Goal: Check status: Check status

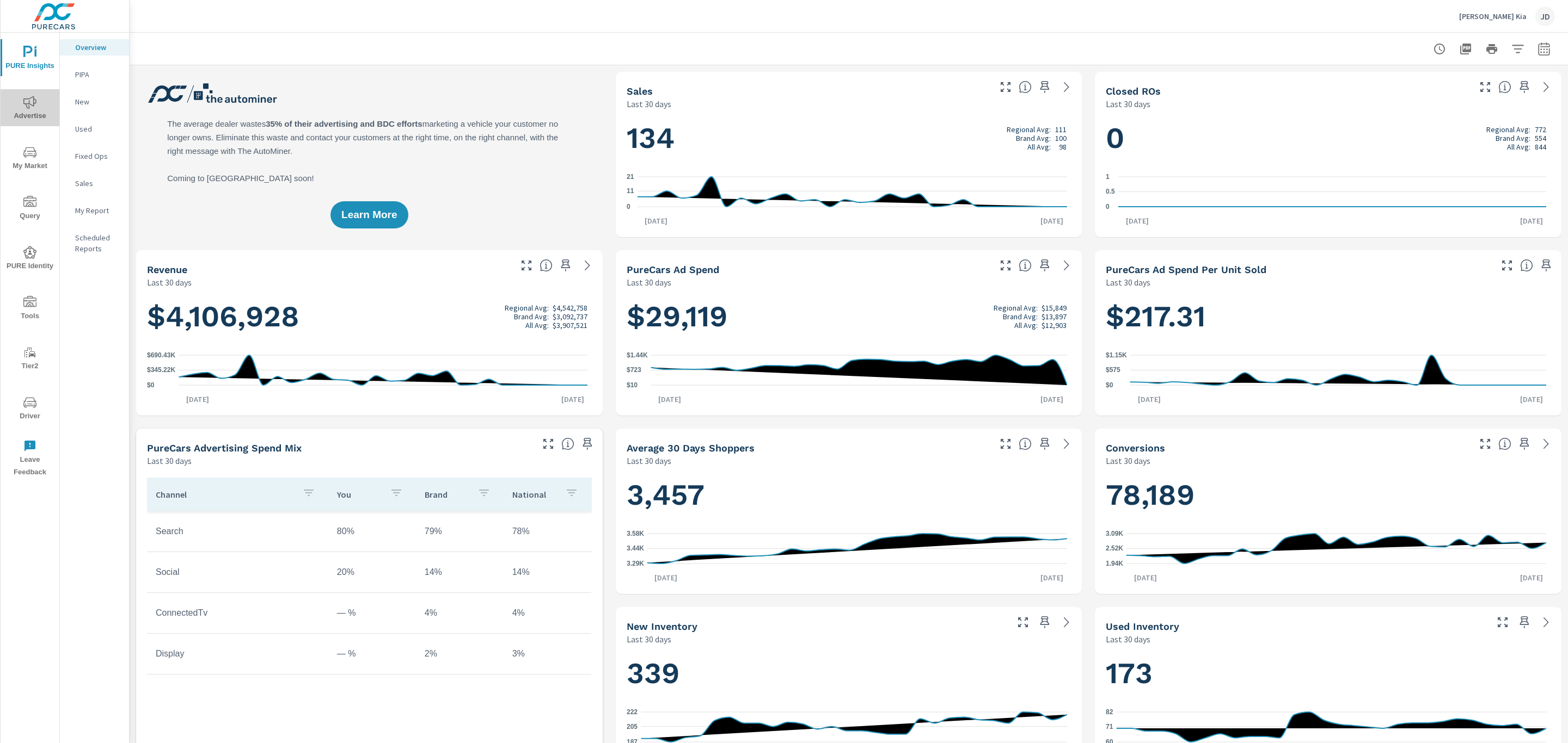
click at [20, 104] on span "Advertise" at bounding box center [29, 109] width 52 height 27
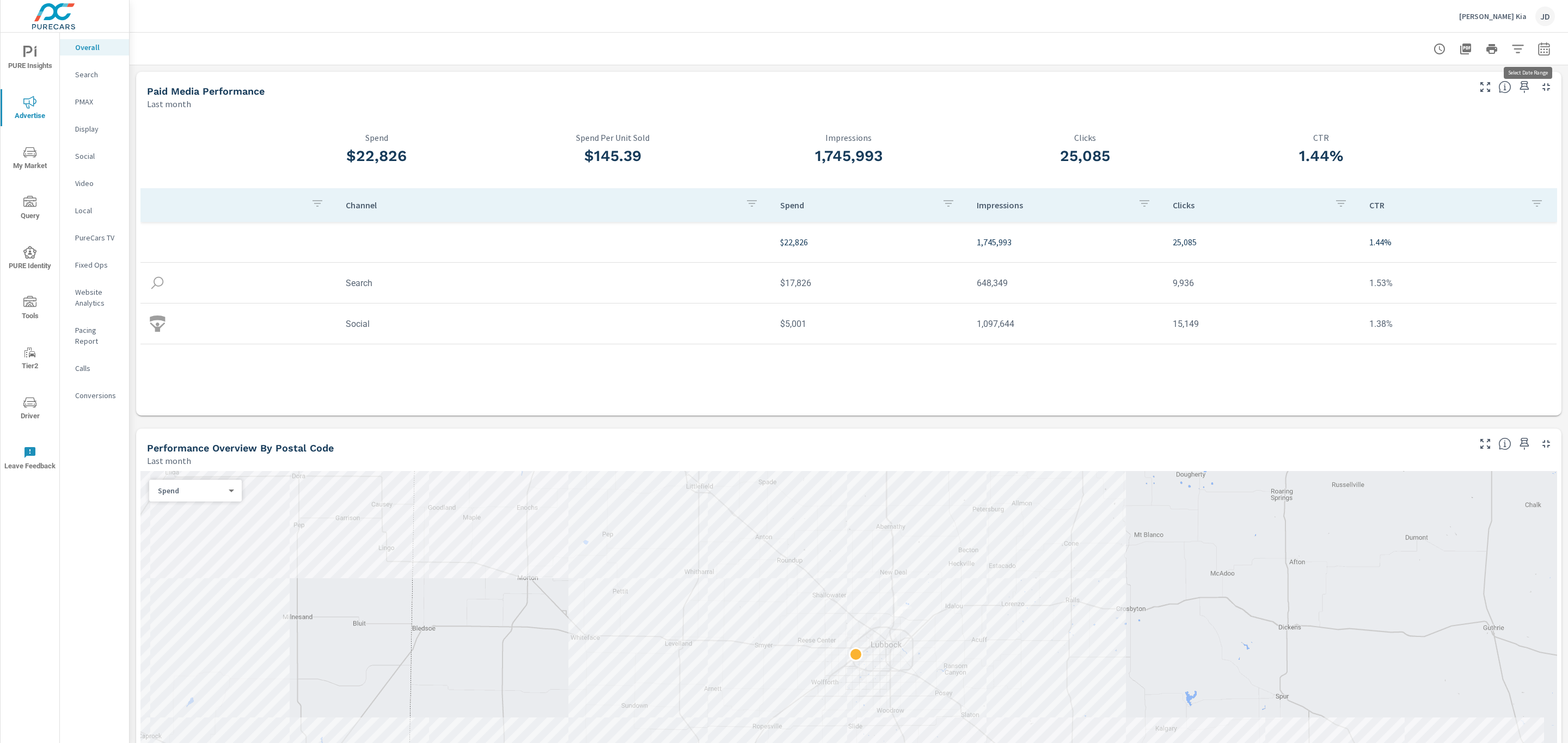
click at [1537, 49] on icon "button" at bounding box center [1543, 48] width 13 height 13
click at [1482, 90] on select "Custom [DATE] Last week Last 7 days Last 14 days Last 30 days Last 45 days Last…" at bounding box center [1444, 93] width 109 height 22
click at [1390, 83] on select "Custom [DATE] Last week Last 7 days Last 14 days Last 30 days Last 45 days Last…" at bounding box center [1444, 93] width 109 height 22
select select "custom"
click at [1437, 140] on input "[DATE]" at bounding box center [1416, 135] width 61 height 22
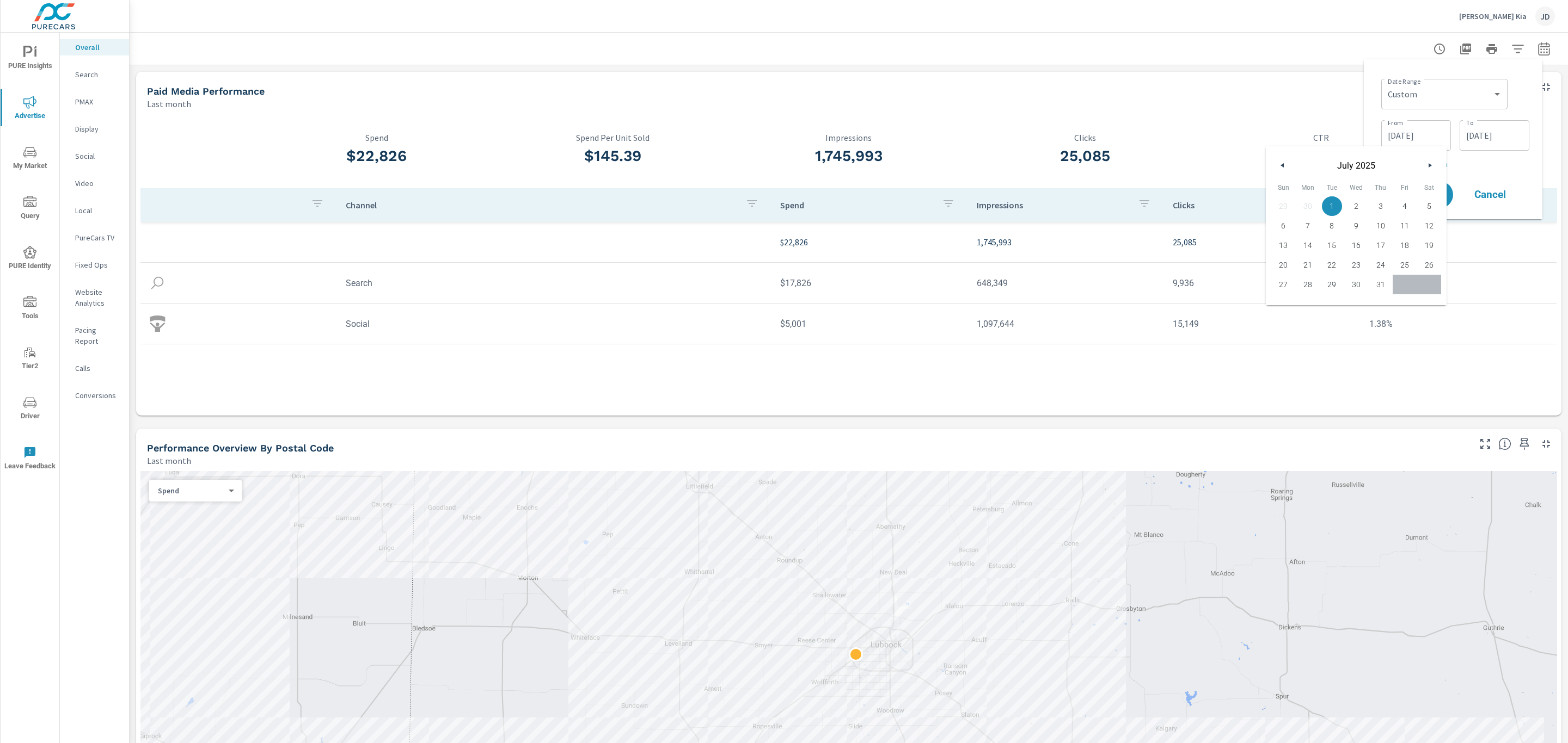
click at [1426, 164] on button "button" at bounding box center [1429, 165] width 13 height 13
click at [1430, 165] on icon "button" at bounding box center [1431, 165] width 5 height 4
click at [1284, 167] on button "button" at bounding box center [1282, 165] width 13 height 13
click at [1432, 162] on button "button" at bounding box center [1429, 165] width 13 height 13
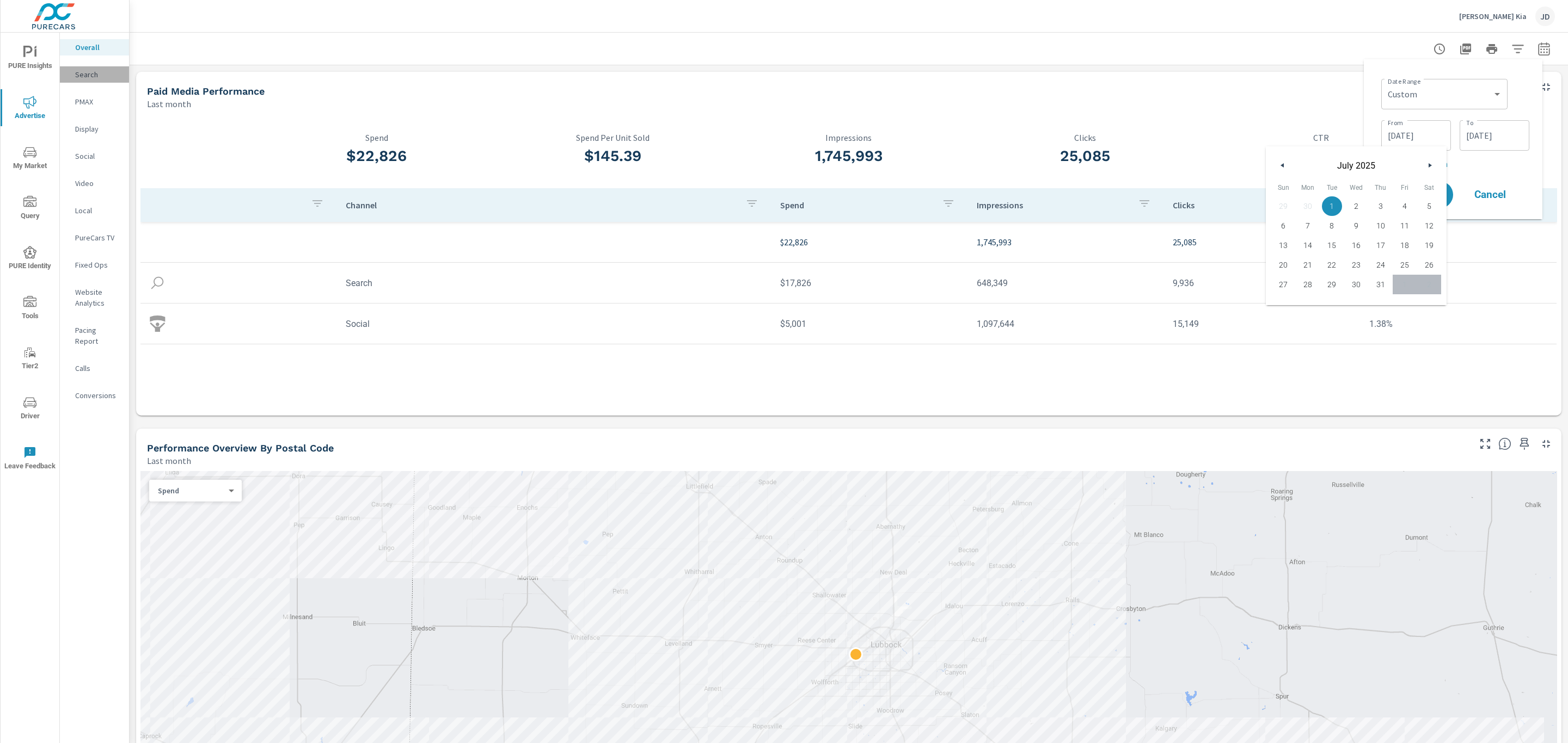
click at [93, 70] on p "Search" at bounding box center [98, 74] width 45 height 11
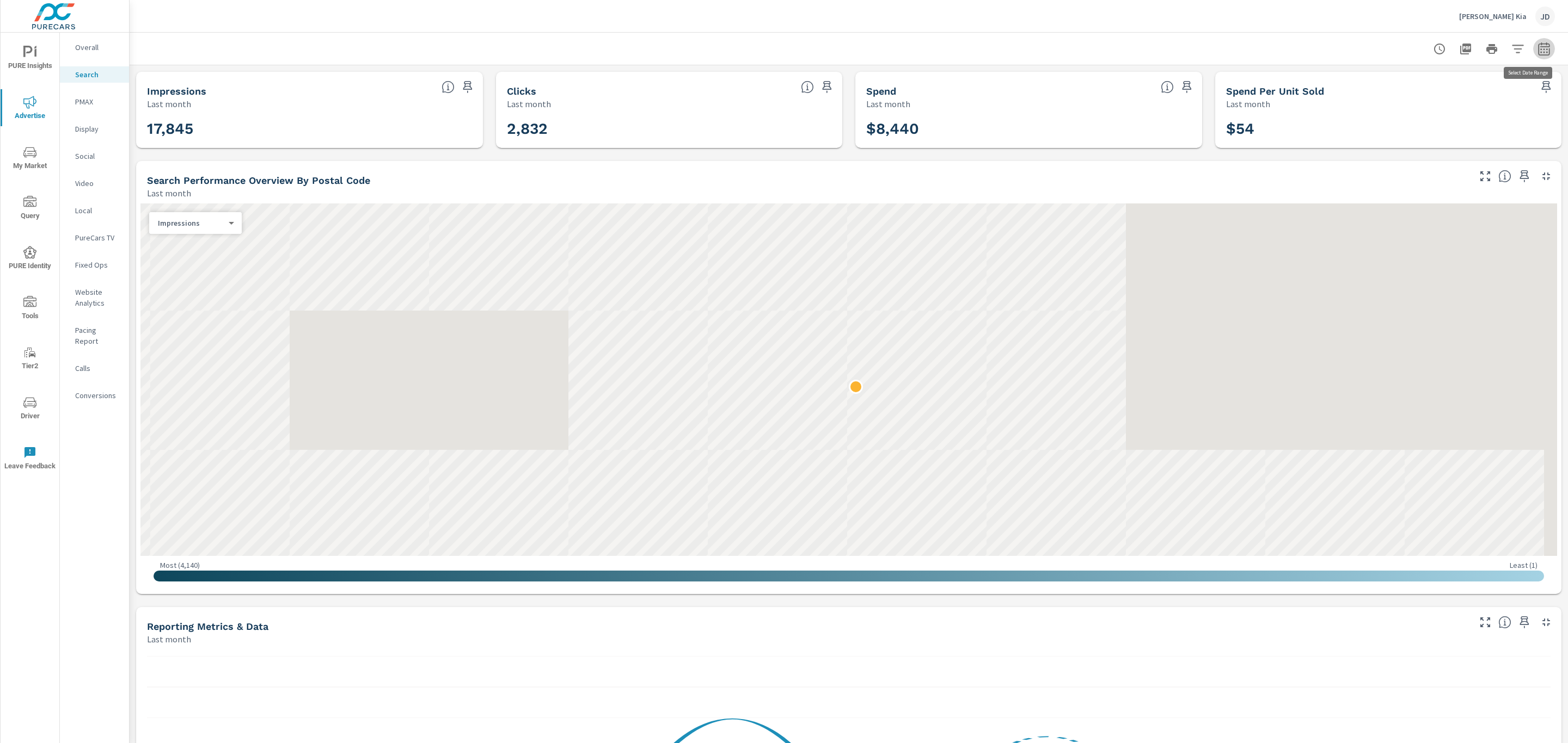
click at [1537, 45] on icon "button" at bounding box center [1543, 48] width 13 height 13
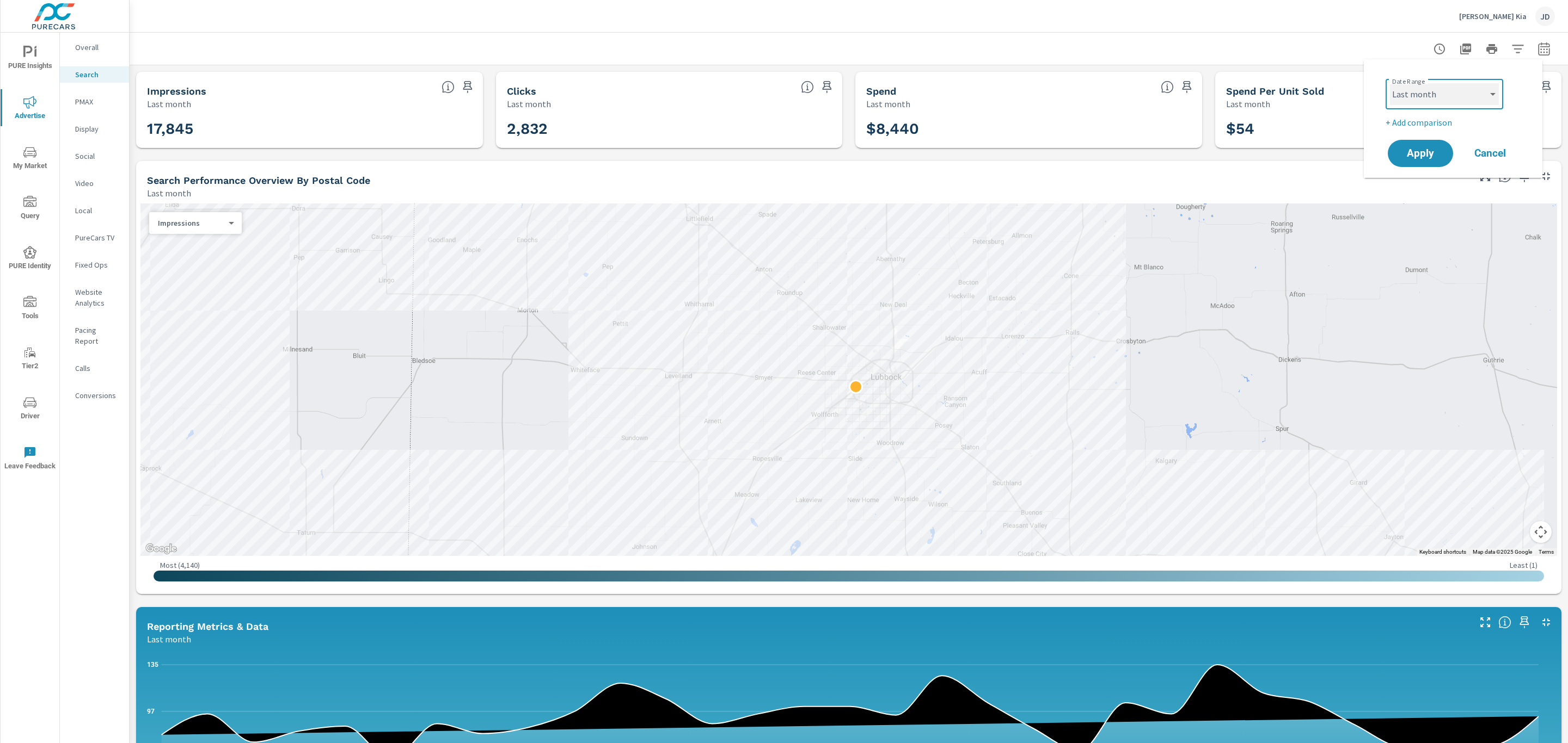
click at [1436, 103] on select "Custom [DATE] Last week Last 7 days Last 14 days Last 30 days Last 45 days Last…" at bounding box center [1444, 93] width 109 height 22
click at [1390, 83] on select "Custom [DATE] Last week Last 7 days Last 14 days Last 30 days Last 45 days Last…" at bounding box center [1444, 93] width 109 height 22
click at [1416, 136] on input "[DATE]" at bounding box center [1416, 135] width 61 height 22
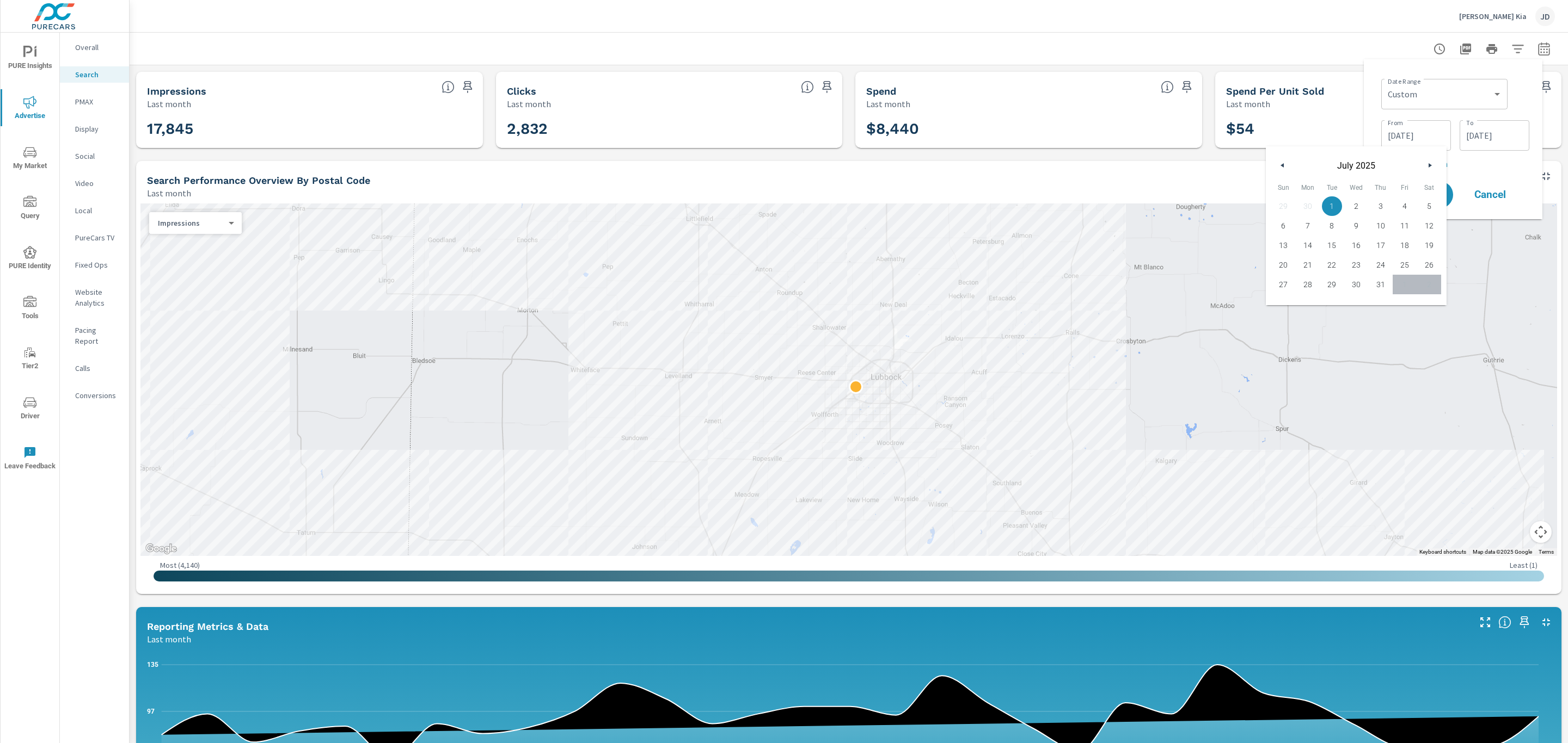
click at [1428, 163] on icon "button" at bounding box center [1431, 165] width 5 height 4
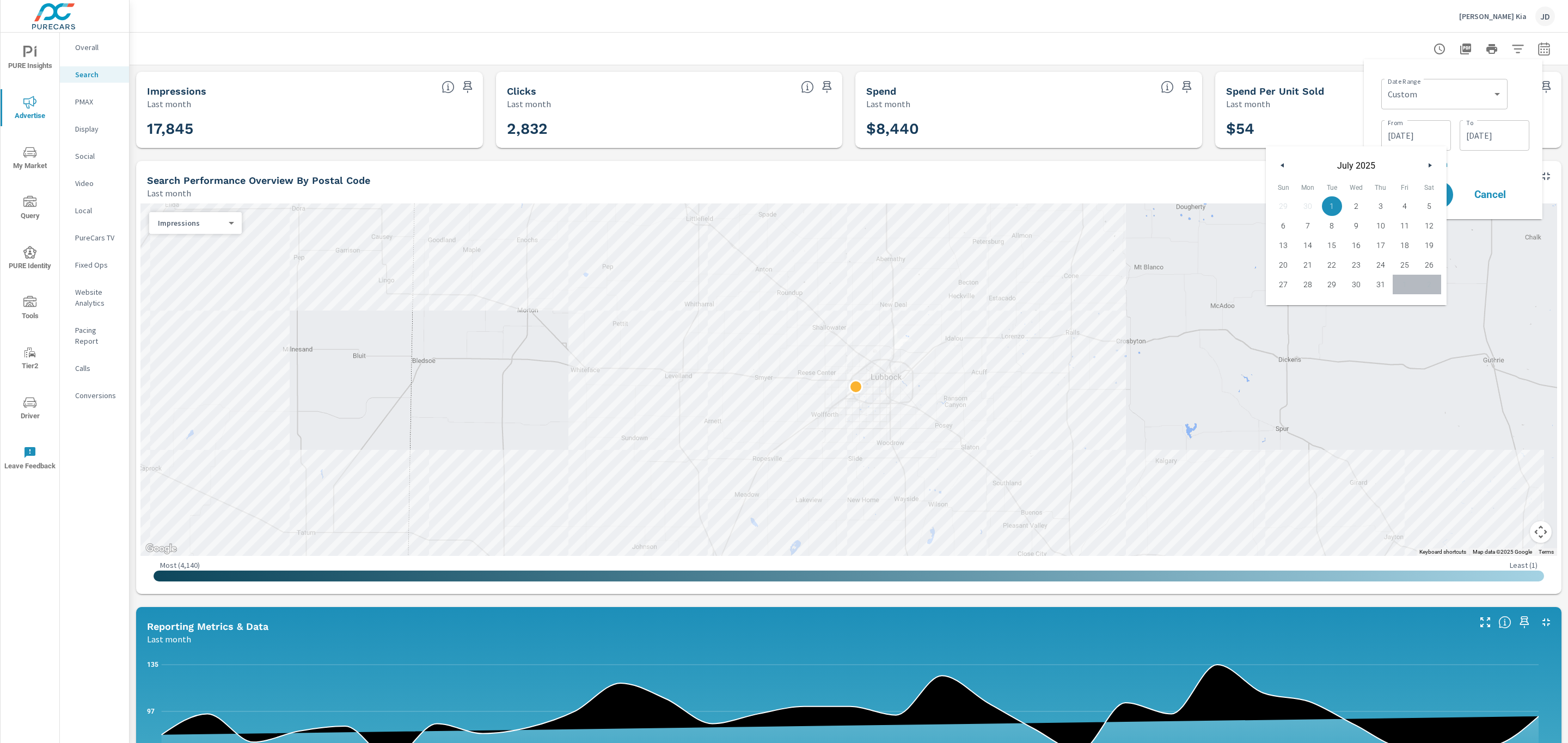
click at [1374, 111] on div "Date Range Custom [DATE] Last week Last 7 days Last 14 days Last 30 days Last 4…" at bounding box center [1452, 139] width 161 height 143
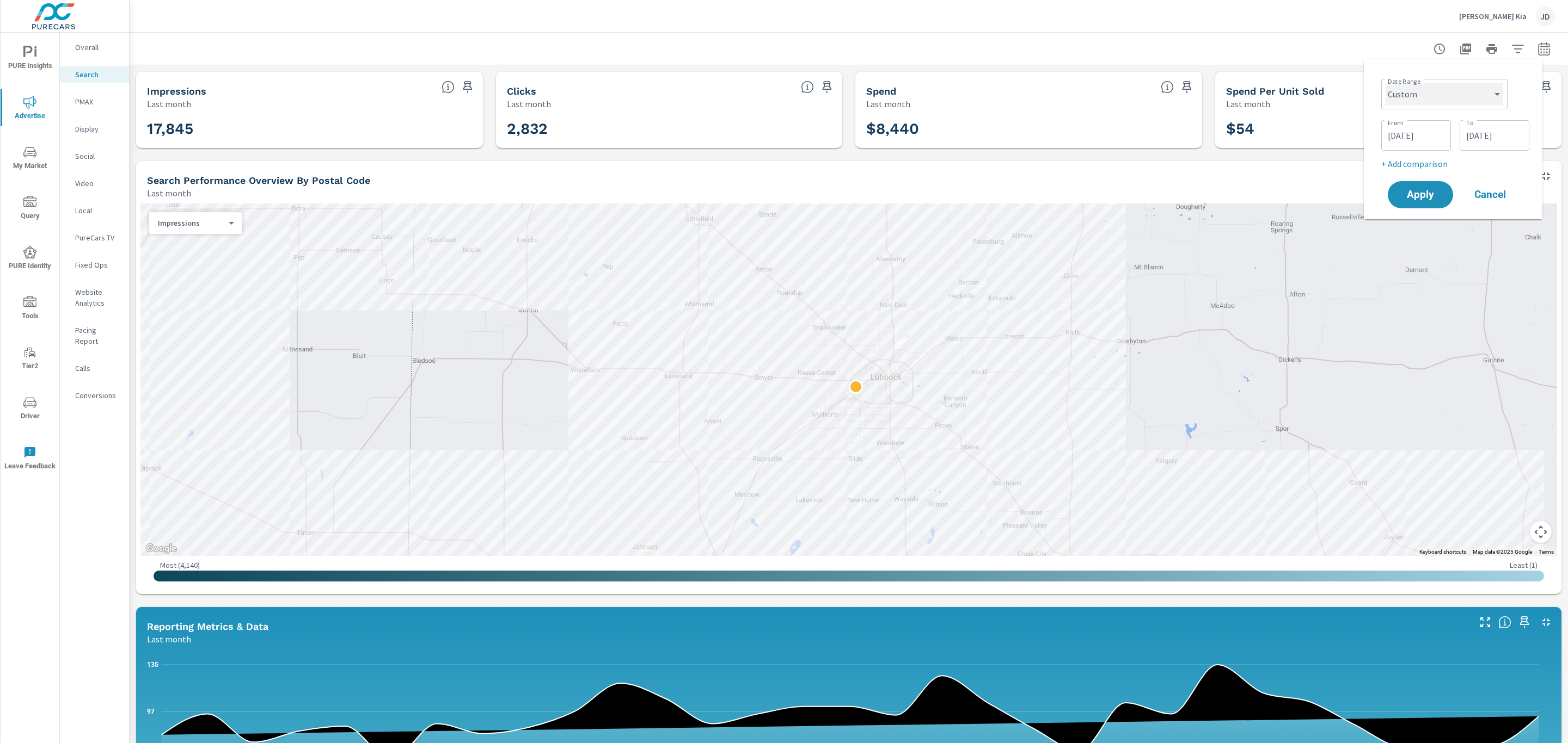
click at [1493, 95] on select "Custom [DATE] Last week Last 7 days Last 14 days Last 30 days Last 45 days Last…" at bounding box center [1444, 93] width 118 height 22
click at [1386, 83] on select "Custom [DATE] Last week Last 7 days Last 14 days Last 30 days Last 45 days Last…" at bounding box center [1444, 93] width 118 height 22
select select "Last 14 days"
click at [1444, 127] on p "+ Add comparison" at bounding box center [1455, 122] width 139 height 13
select select "Previous period"
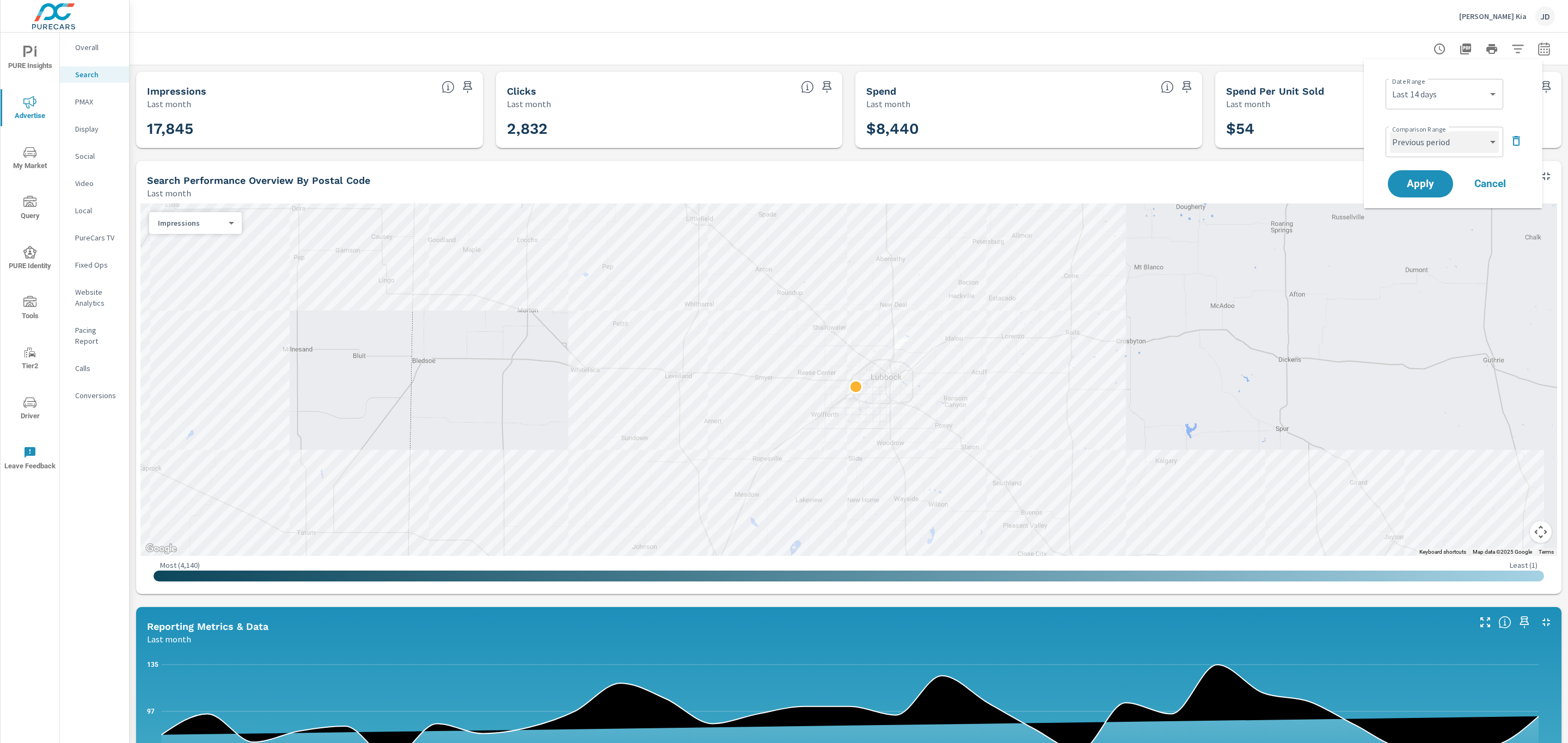
click at [1432, 149] on select "Custom Previous period Previous month Previous year" at bounding box center [1444, 142] width 109 height 22
click at [1390, 131] on select "Custom Previous period Previous month Previous year" at bounding box center [1444, 142] width 109 height 22
click at [1434, 189] on span "Apply" at bounding box center [1420, 184] width 45 height 10
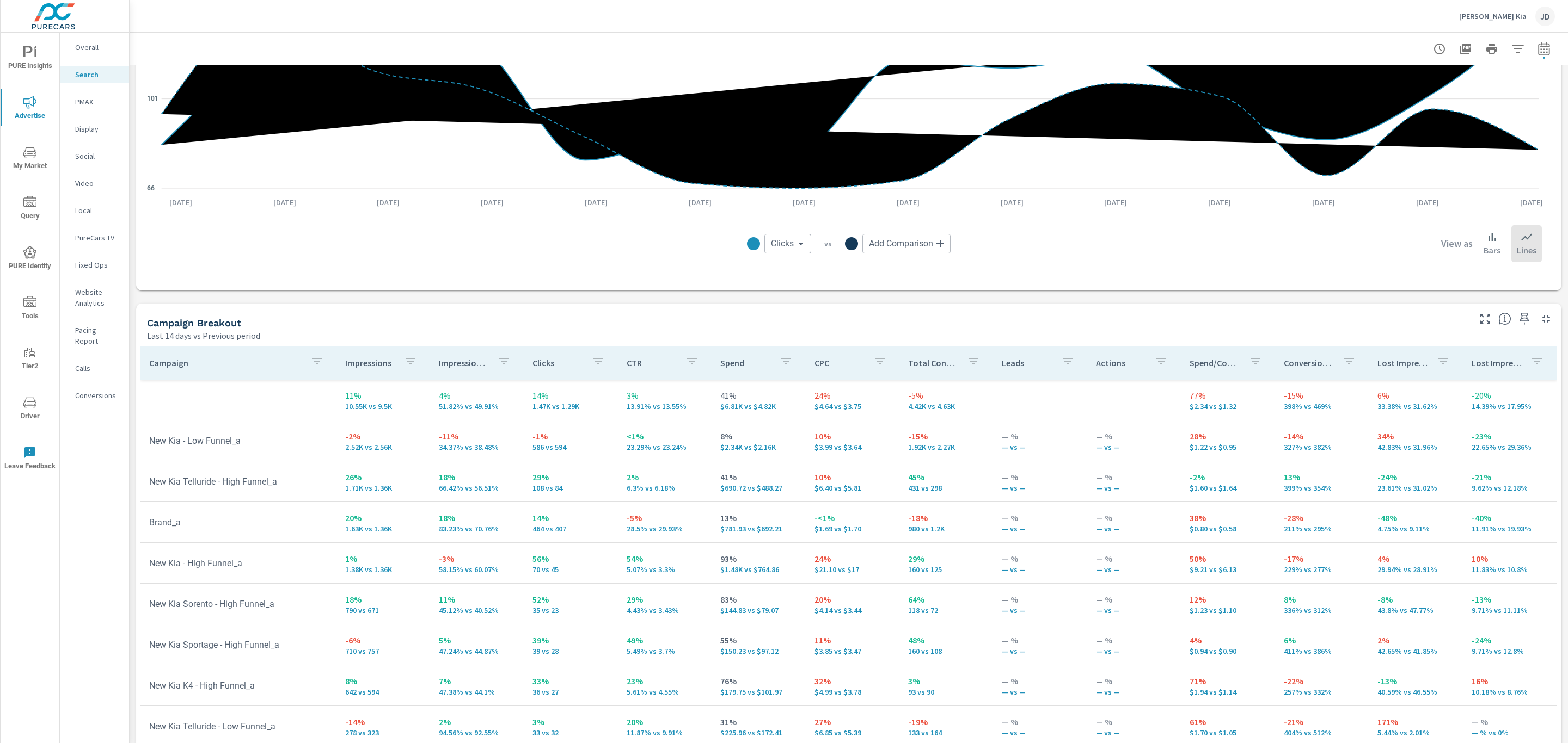
scroll to position [835, 0]
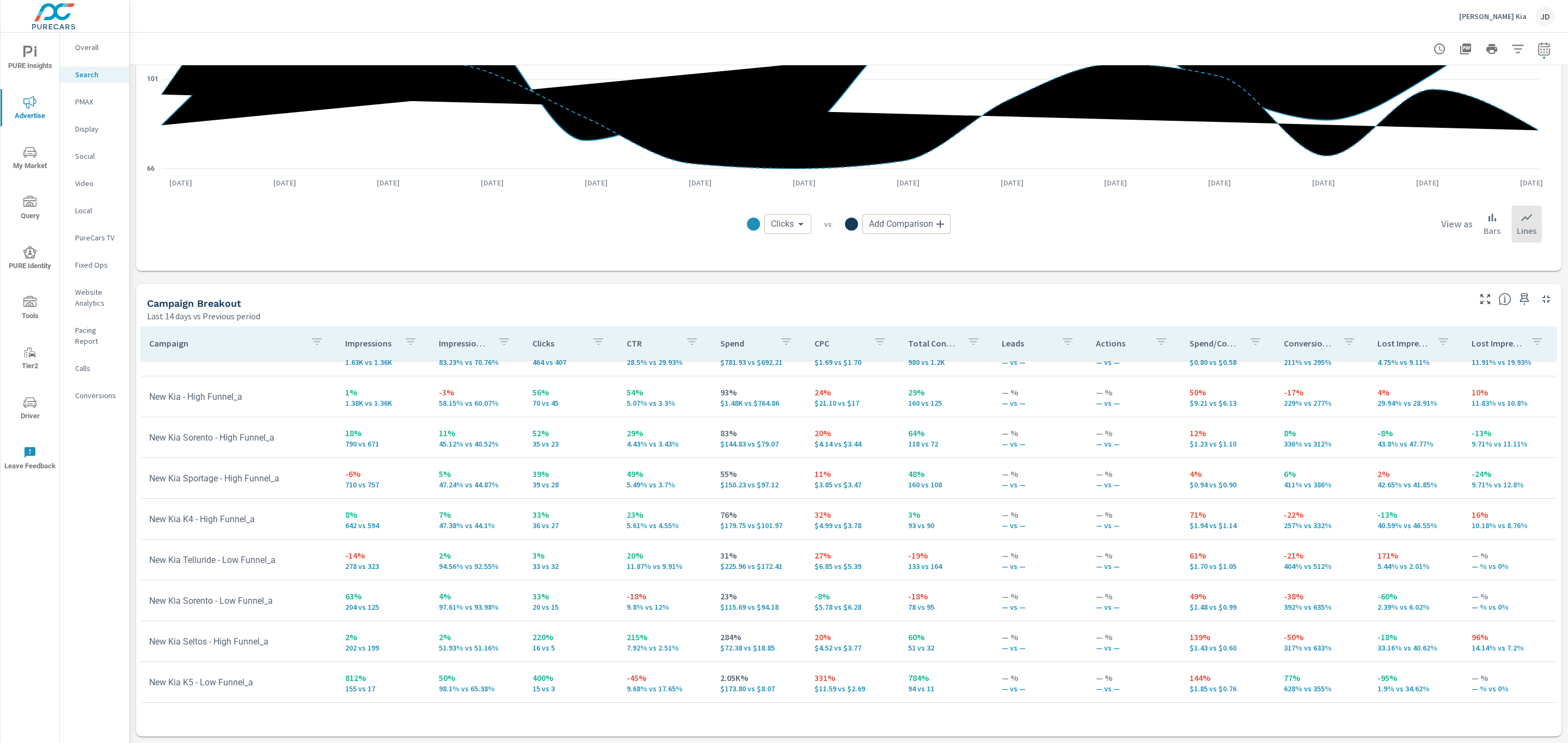
scroll to position [163, 0]
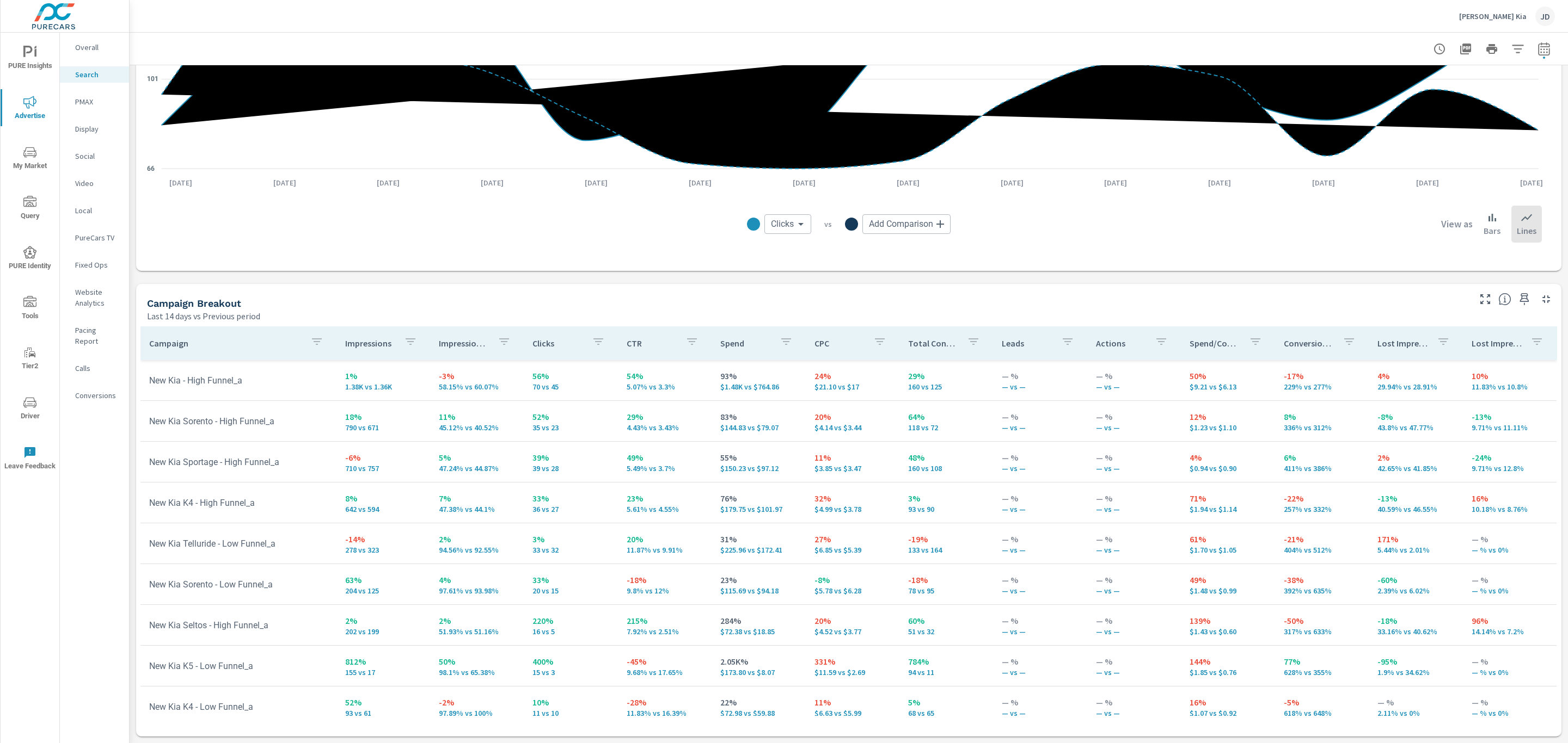
click at [1478, 302] on icon "button" at bounding box center [1484, 299] width 13 height 13
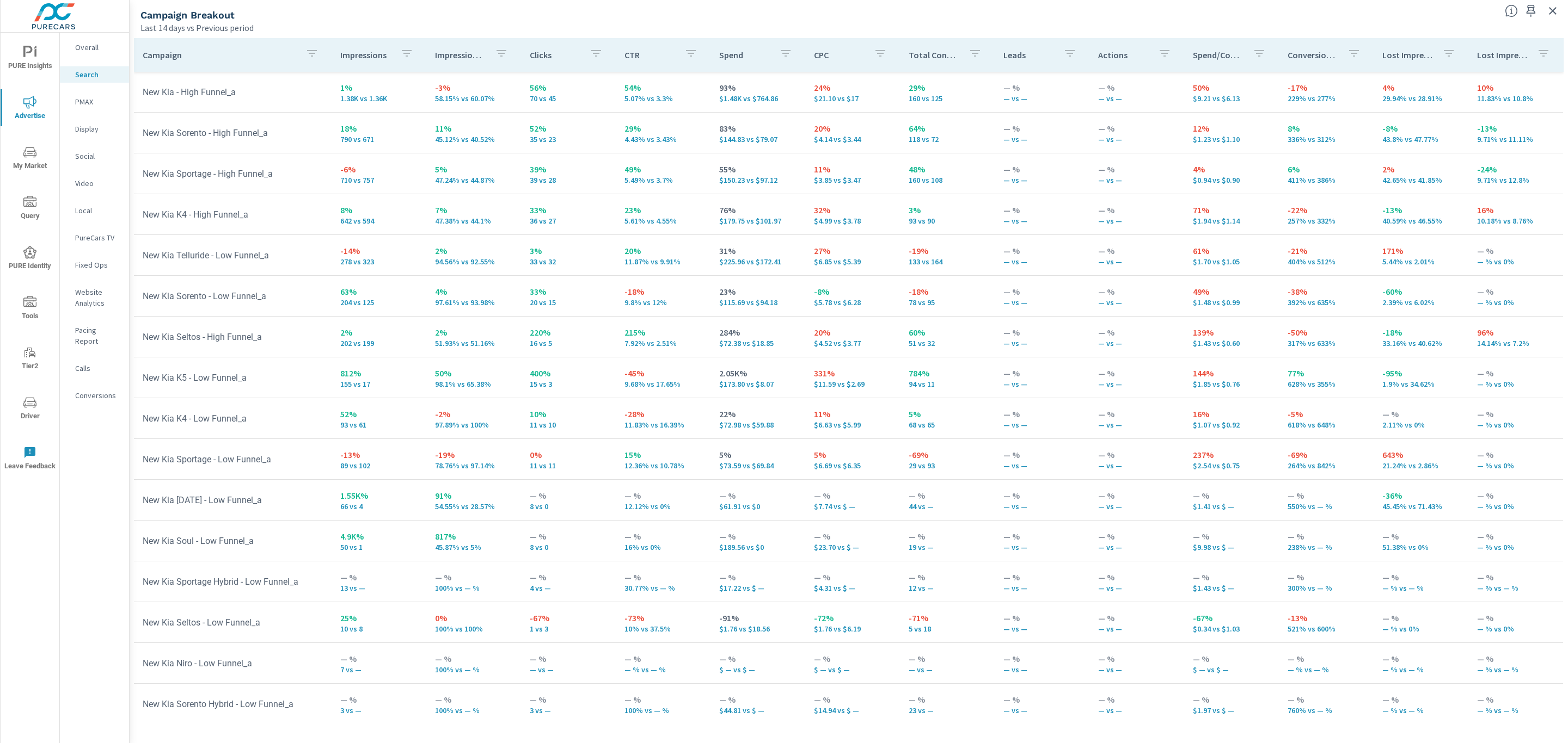
scroll to position [165, 0]
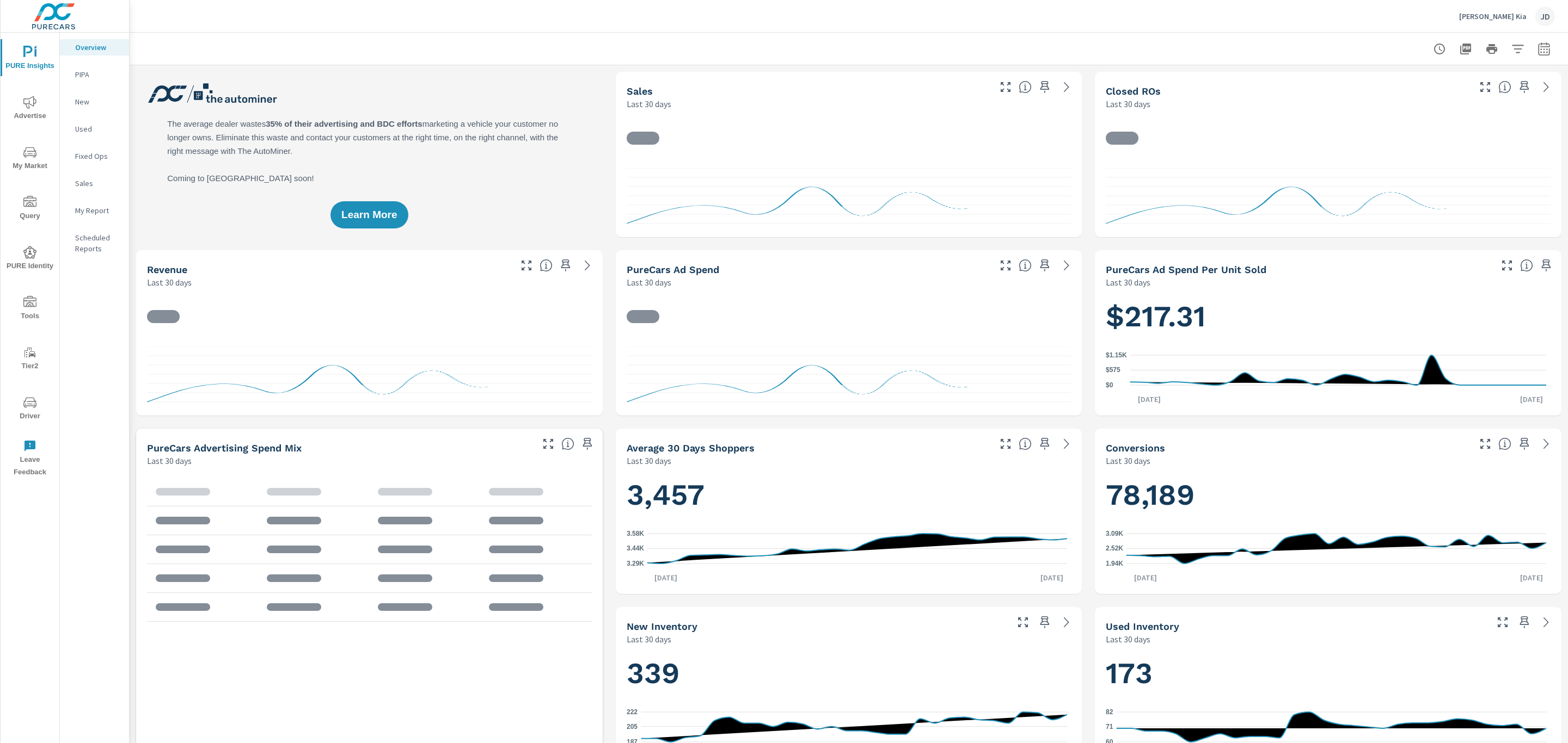
click at [32, 108] on icon "nav menu" at bounding box center [29, 102] width 13 height 13
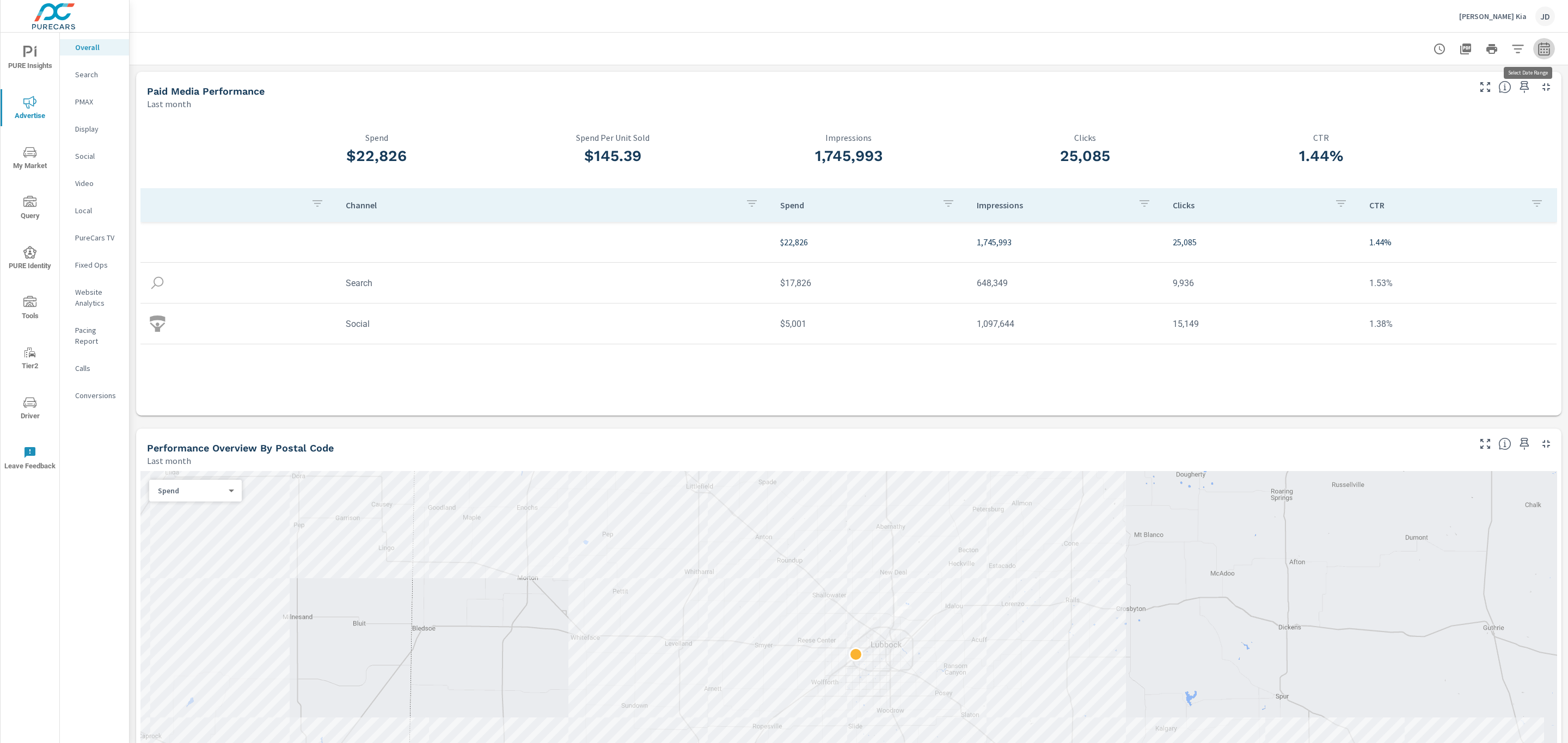
click at [1533, 40] on button "button" at bounding box center [1543, 48] width 22 height 22
select select "Last month"
click at [1467, 92] on select "Custom [DATE] Last week Last 7 days Last 14 days Last 30 days Last 45 days Last…" at bounding box center [1444, 93] width 109 height 22
click at [88, 73] on p "Search" at bounding box center [98, 74] width 45 height 11
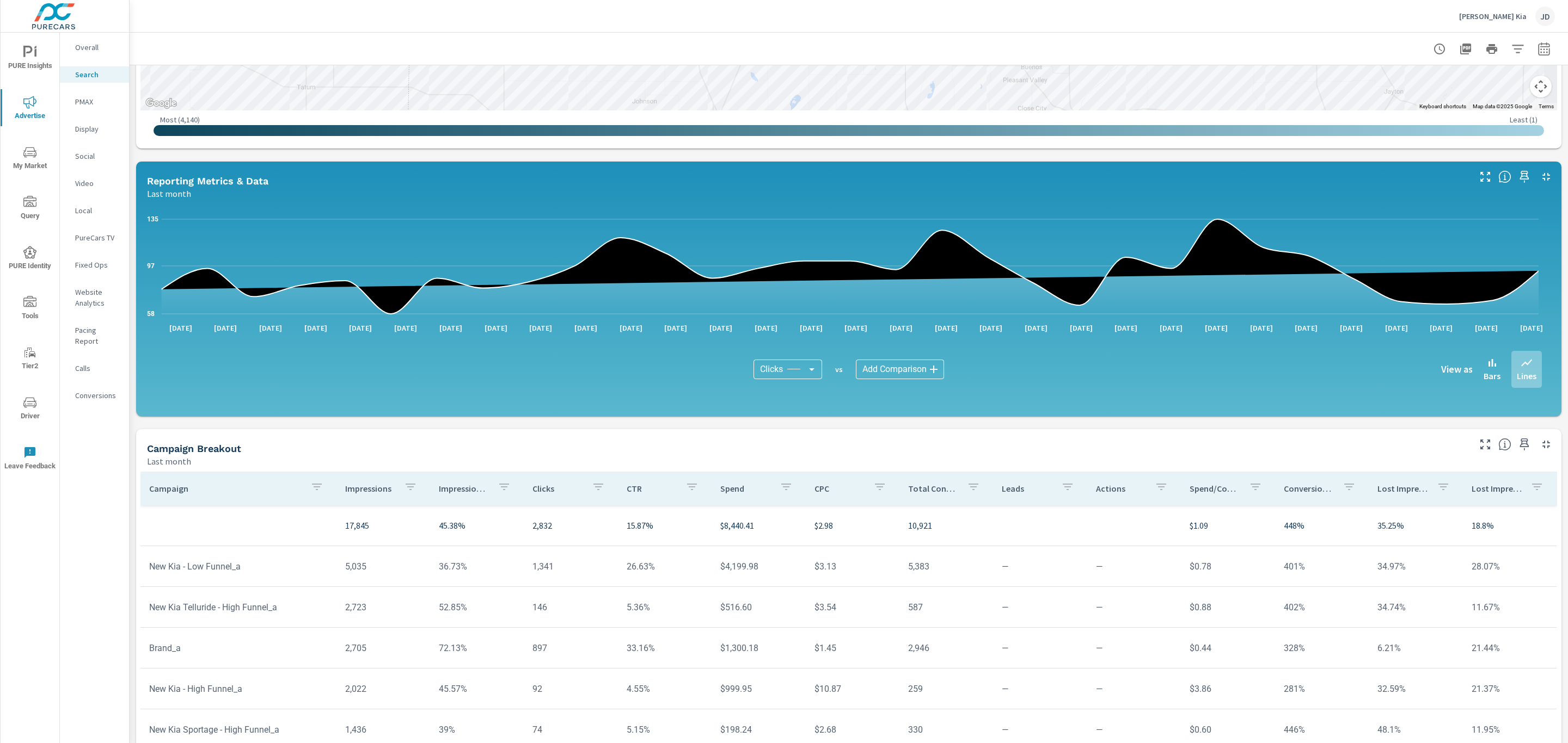
scroll to position [481, 0]
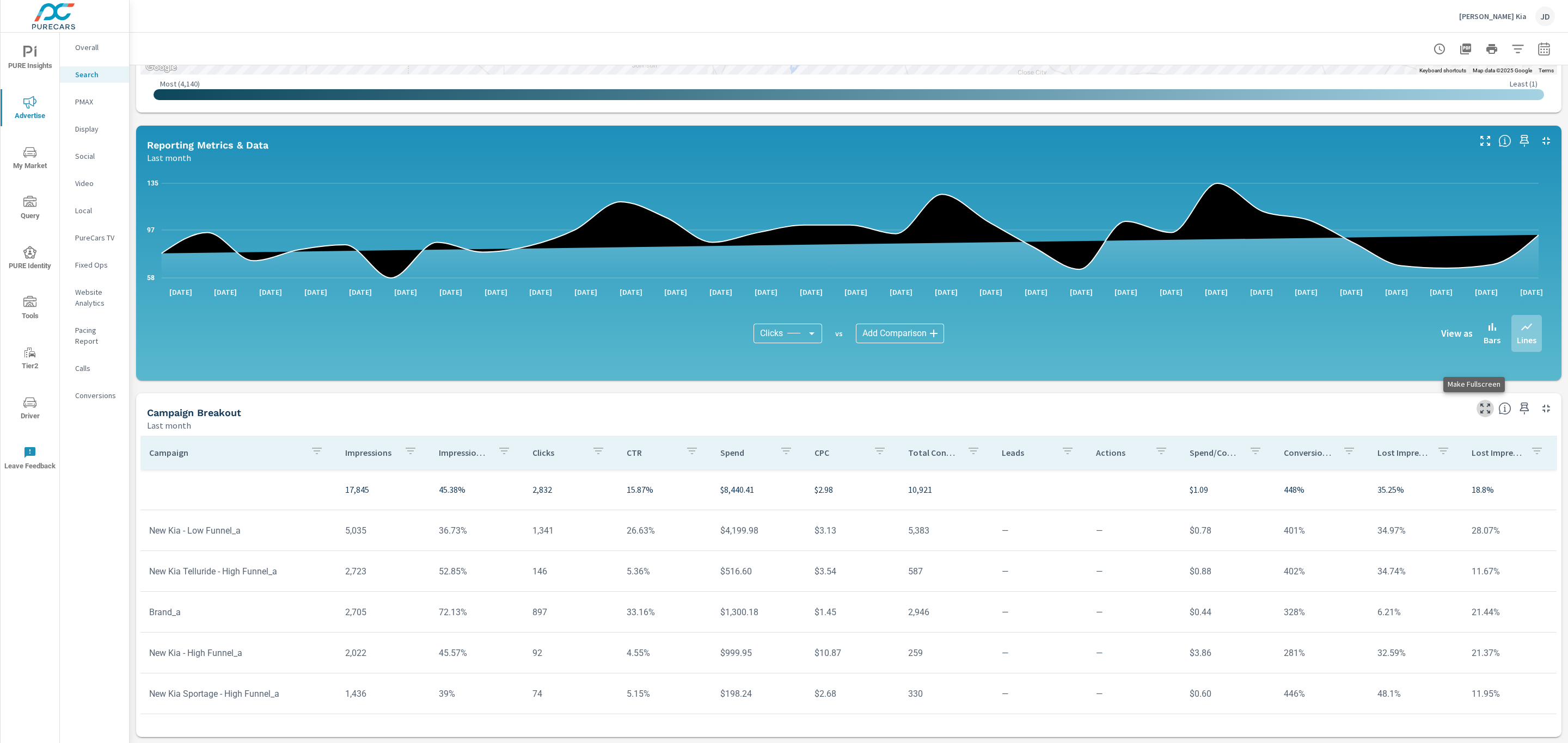
click at [1478, 410] on icon "button" at bounding box center [1484, 408] width 13 height 13
